Goal: Check status

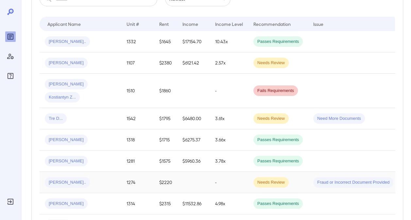
scroll to position [98, 0]
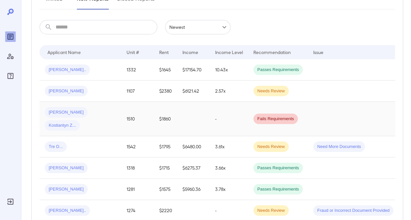
click at [193, 114] on td at bounding box center [193, 119] width 33 height 34
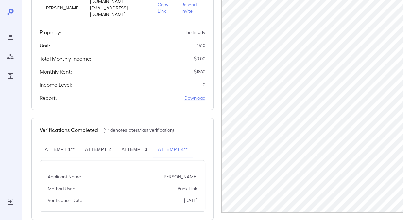
scroll to position [138, 0]
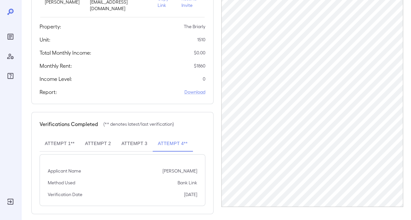
click at [136, 136] on button "Attempt 3" at bounding box center [134, 144] width 36 height 16
click at [101, 136] on button "Attempt 2" at bounding box center [98, 144] width 36 height 16
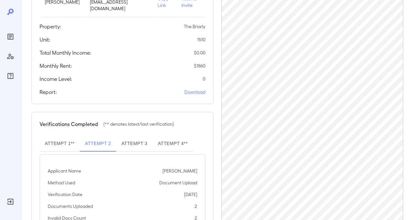
click at [65, 138] on button "Attempt 1**" at bounding box center [60, 144] width 40 height 16
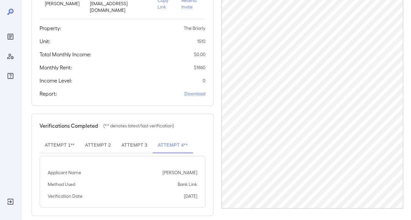
scroll to position [138, 0]
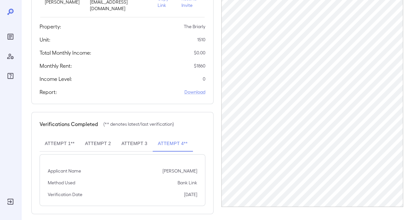
click at [135, 141] on button "Attempt 3" at bounding box center [134, 144] width 36 height 16
click at [97, 137] on button "Attempt 2" at bounding box center [98, 144] width 36 height 16
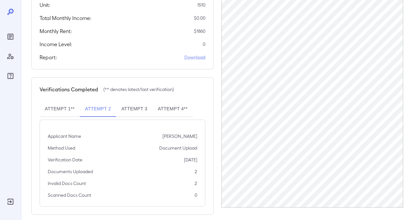
scroll to position [174, 0]
click at [135, 100] on button "Attempt 3" at bounding box center [134, 108] width 36 height 16
